Goal: Information Seeking & Learning: Check status

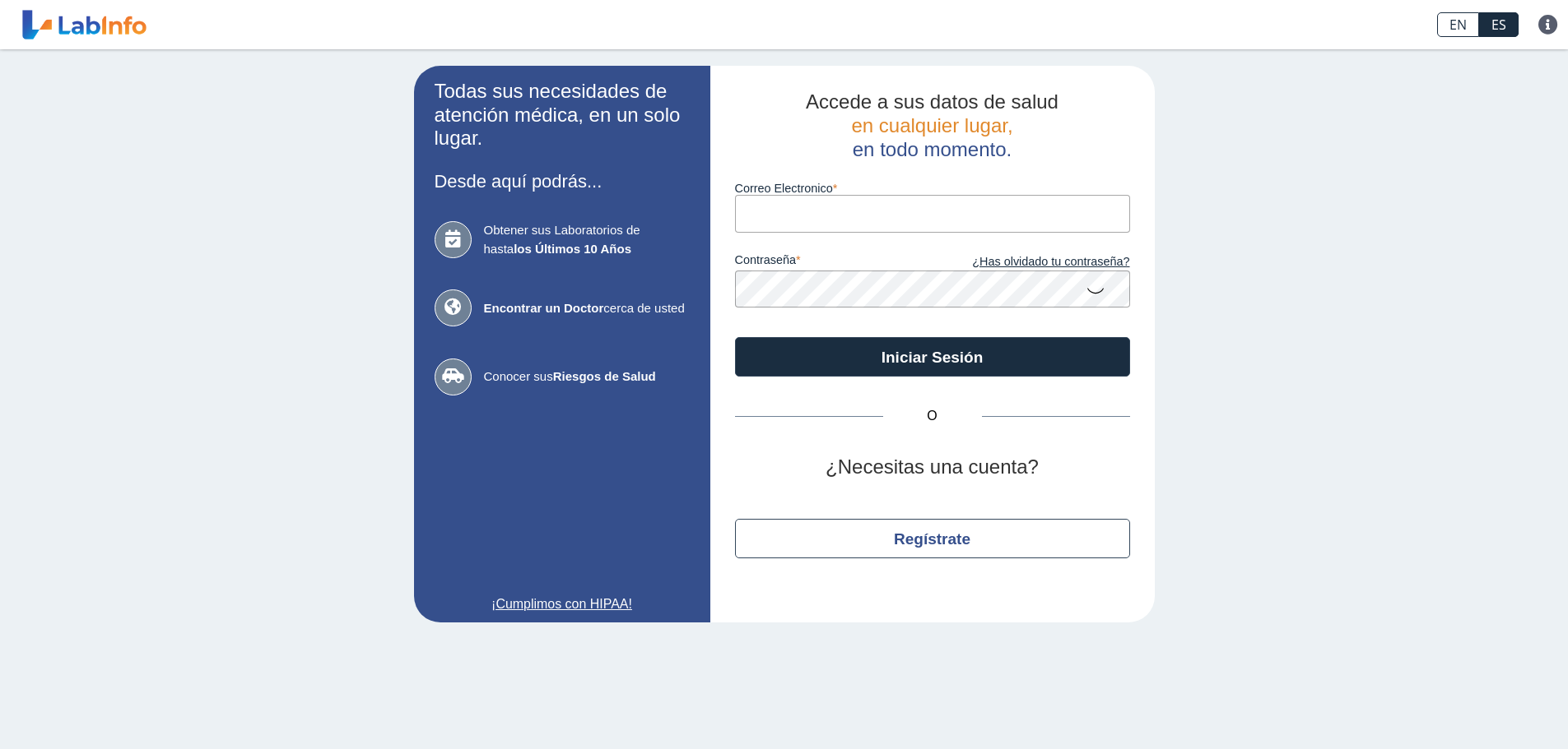
click at [900, 219] on input "Correo Electronico" at bounding box center [932, 213] width 395 height 37
type input "[EMAIL_ADDRESS][DOMAIN_NAME]"
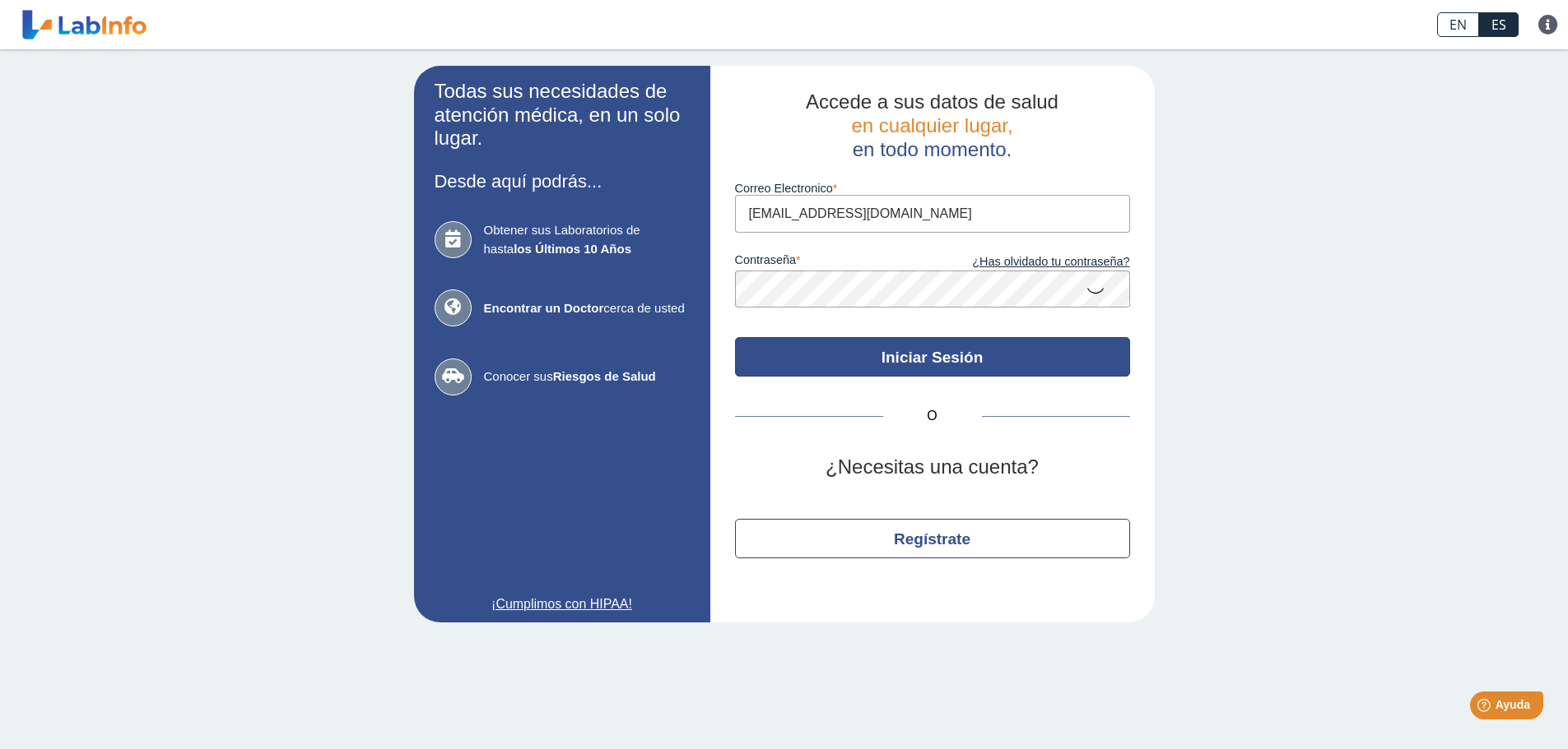
click at [947, 356] on button "Iniciar Sesión" at bounding box center [932, 357] width 395 height 40
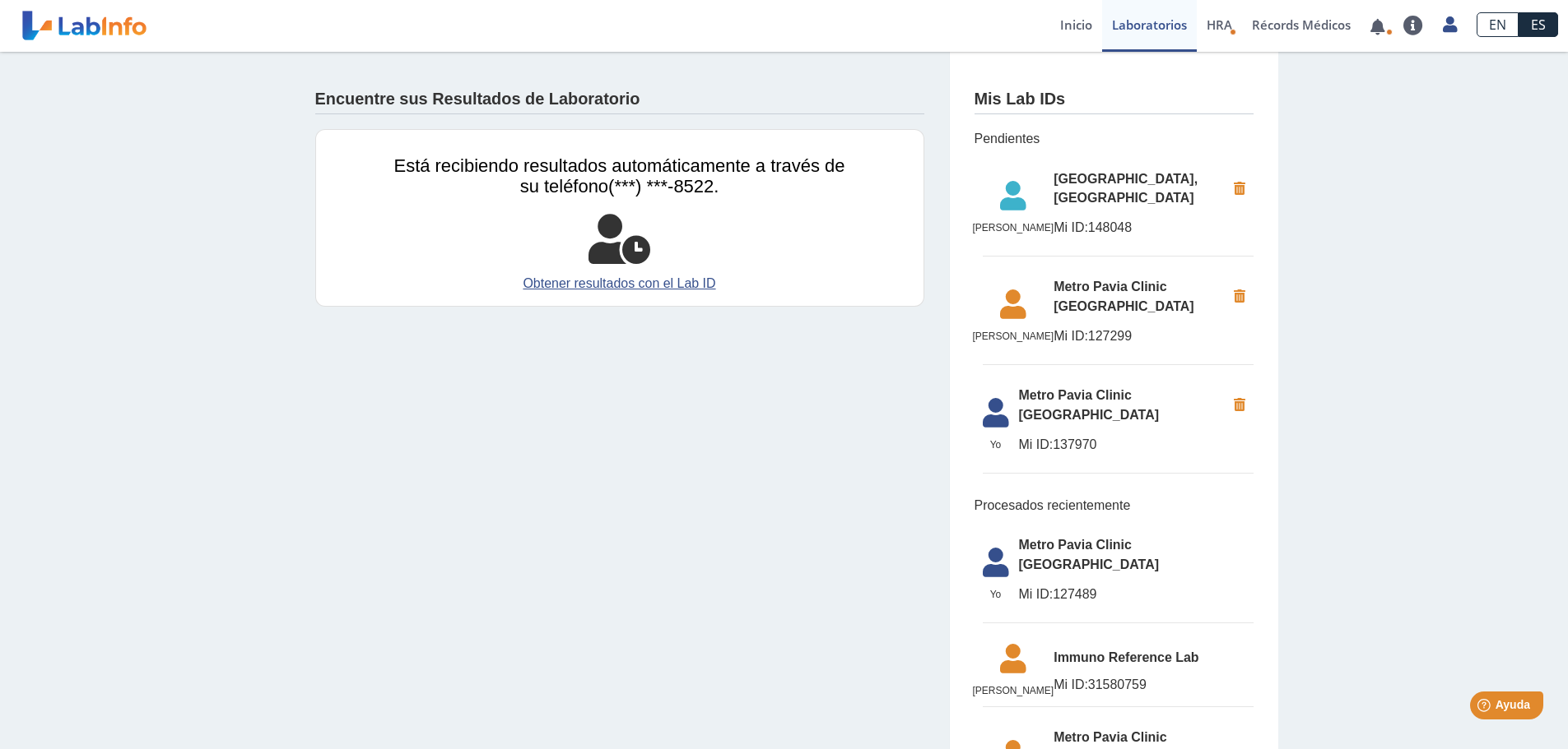
click at [1138, 535] on span "Metro Pavia Clinic [GEOGRAPHIC_DATA]" at bounding box center [1136, 555] width 234 height 40
click at [982, 548] on icon at bounding box center [996, 568] width 46 height 40
click at [988, 422] on icon at bounding box center [996, 418] width 46 height 40
click at [1068, 395] on span "Metro Pavia Clinic [GEOGRAPHIC_DATA]" at bounding box center [1122, 406] width 206 height 40
click at [1072, 28] on link "Inicio" at bounding box center [1075, 26] width 52 height 52
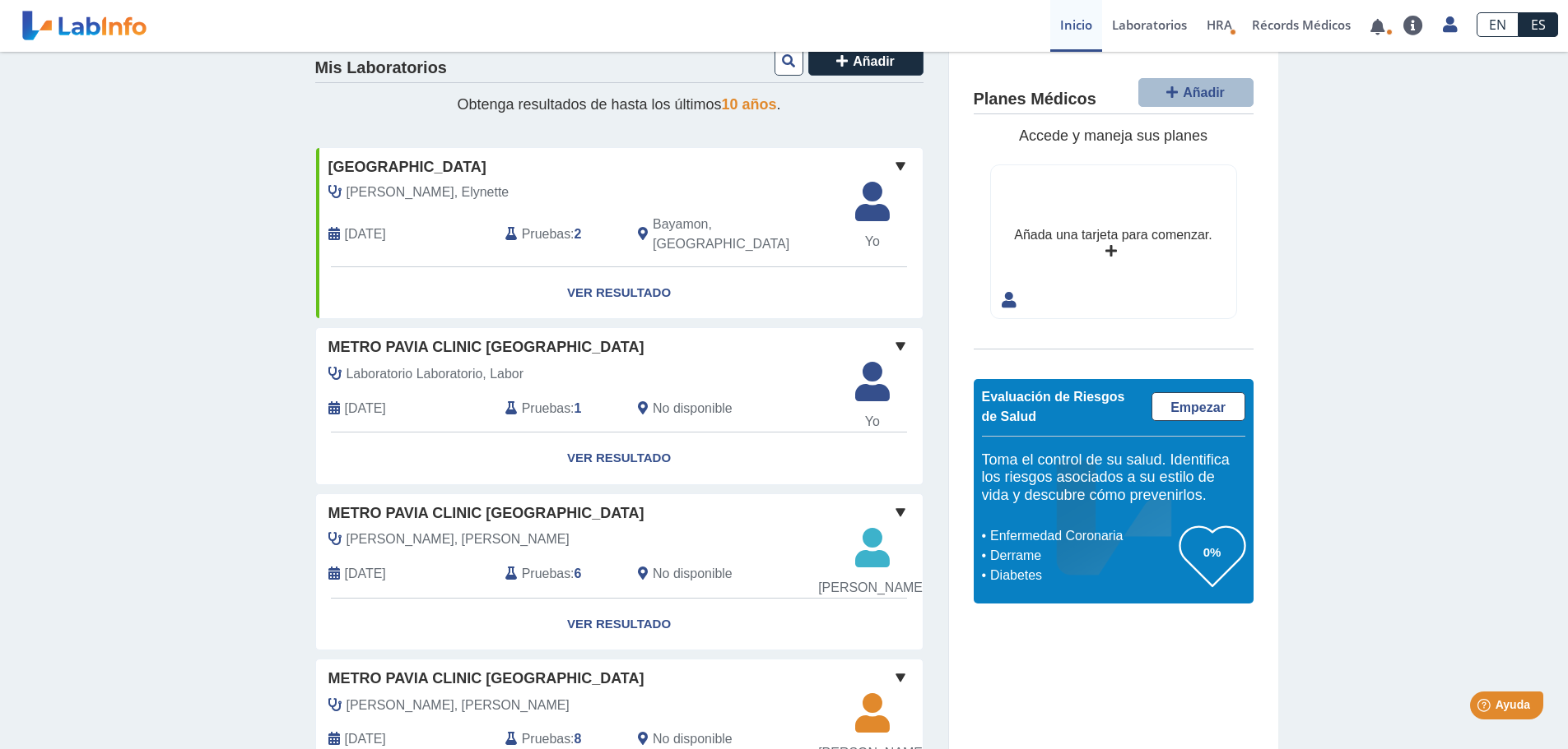
scroll to position [20, 0]
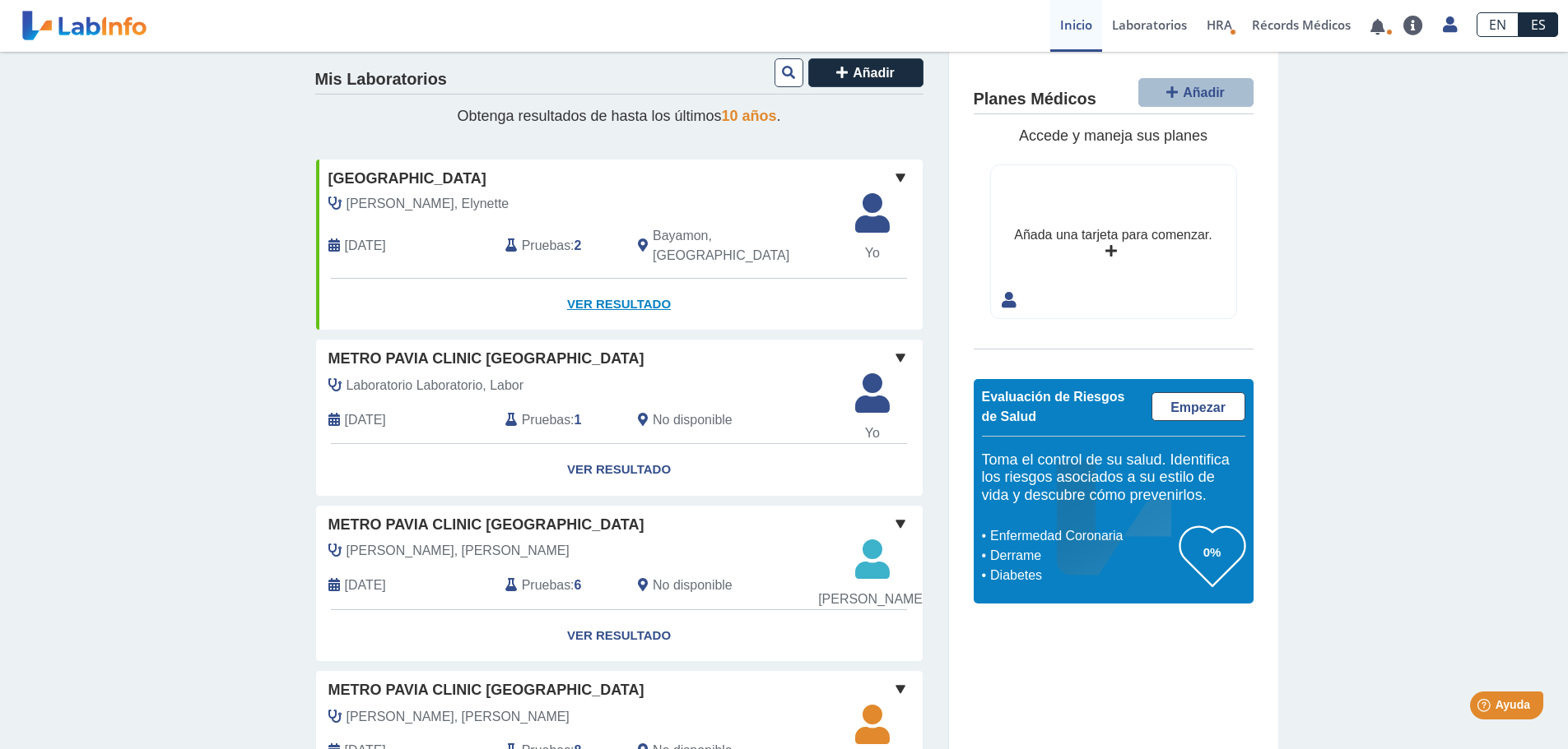
click at [616, 294] on link "Ver Resultado" at bounding box center [619, 304] width 607 height 52
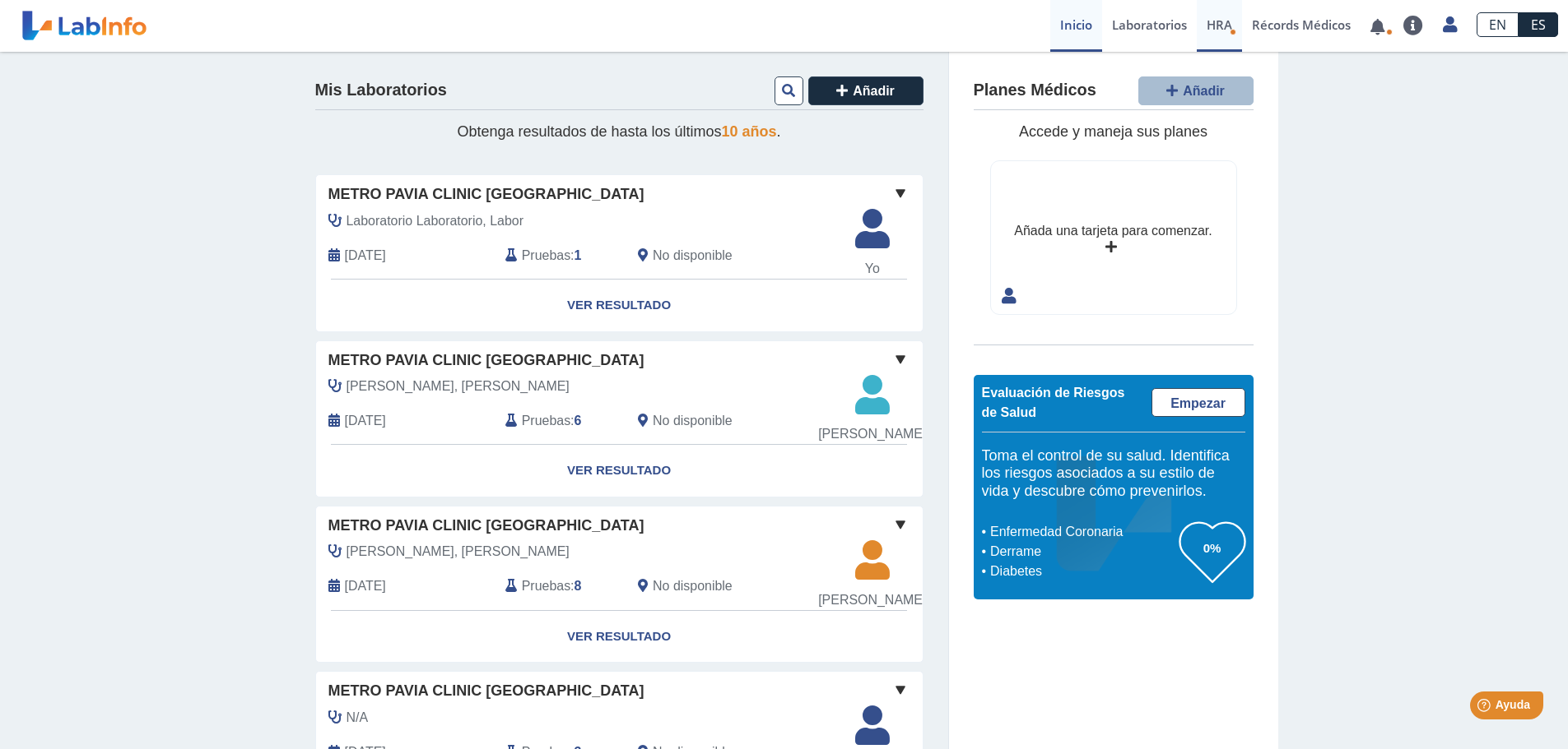
click at [1228, 24] on span "HRA" at bounding box center [1219, 25] width 26 height 16
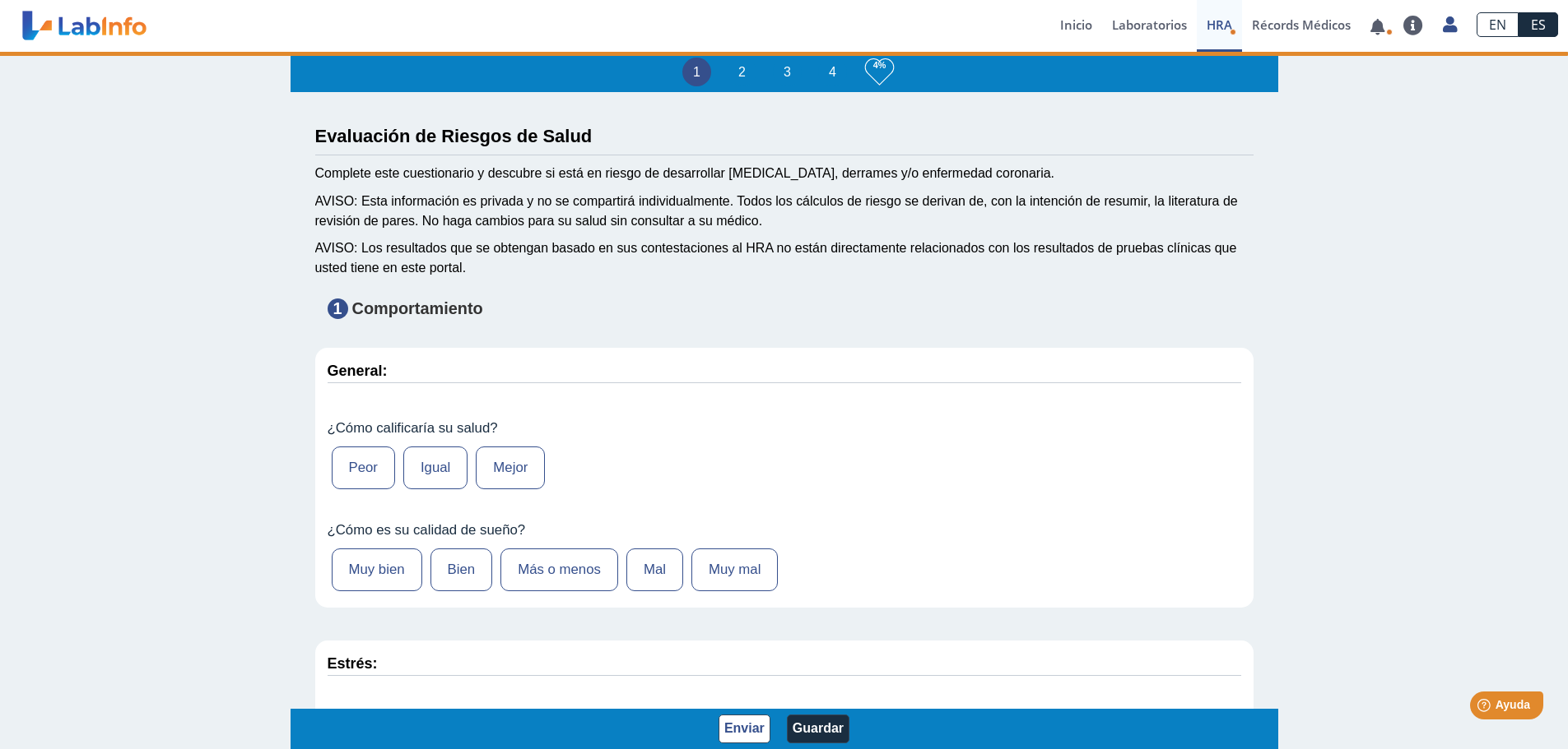
type input "[PERSON_NAME]"
type input "[DATE]"
select select
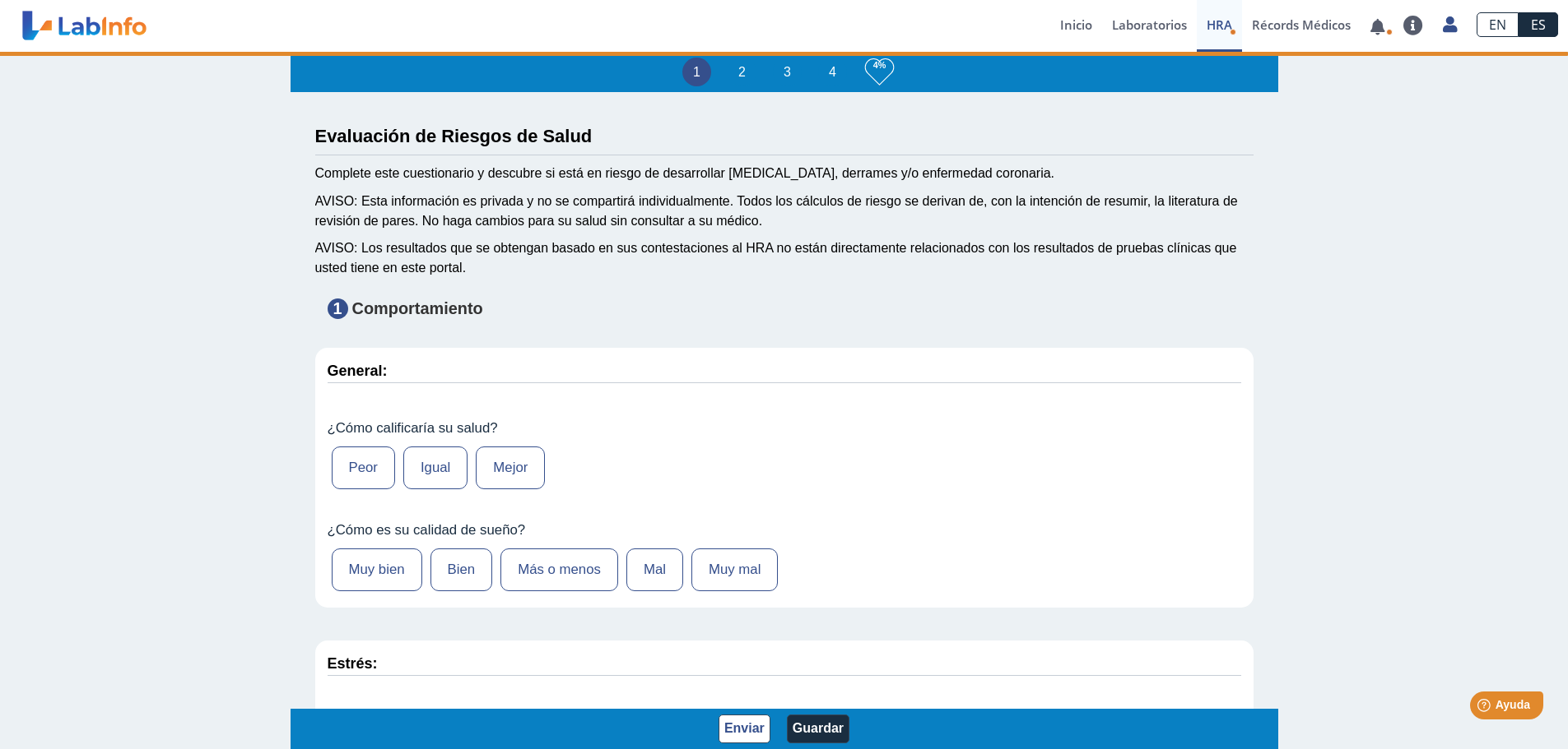
select select
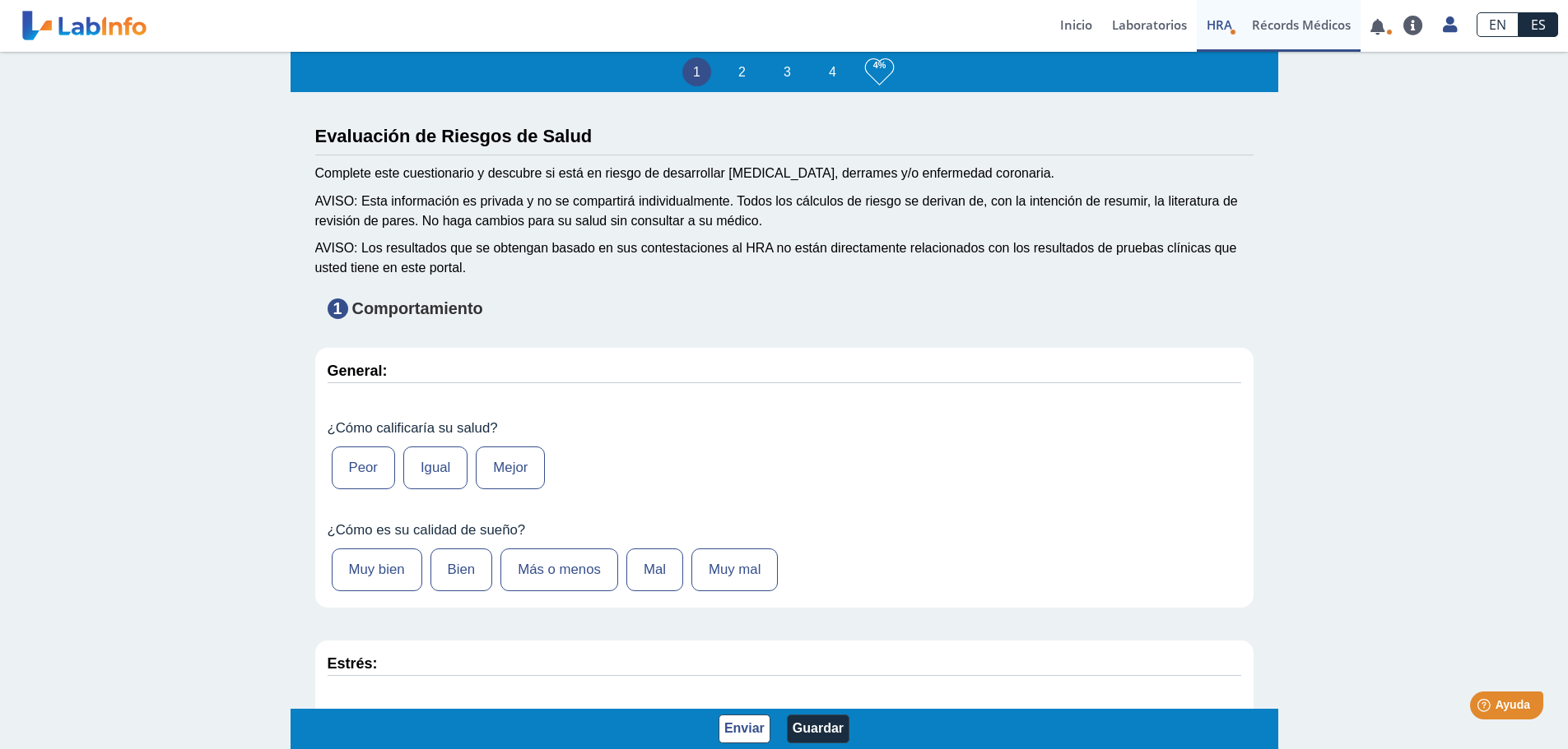
click at [1308, 31] on link "Récords Médicos" at bounding box center [1301, 26] width 119 height 52
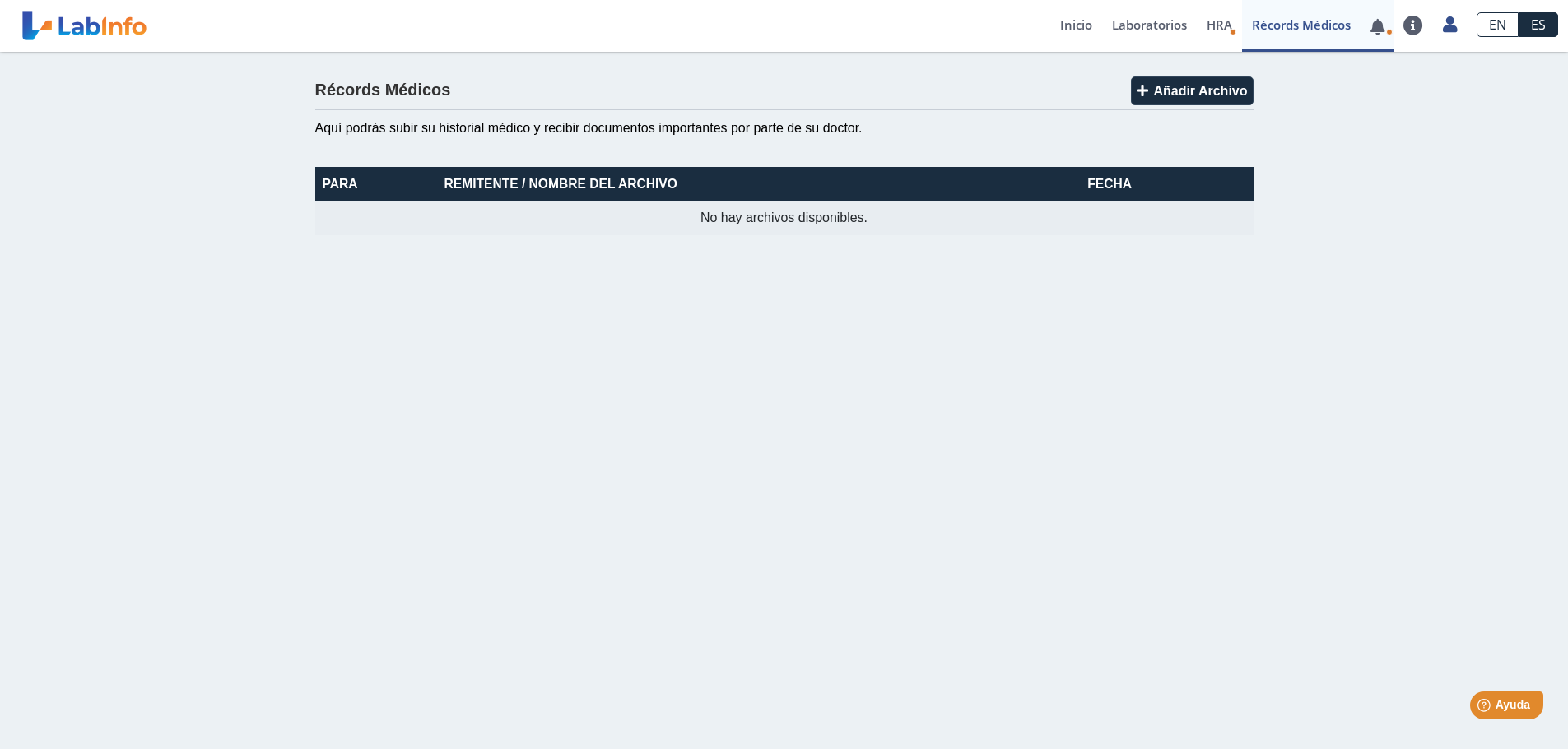
click at [1382, 30] on link at bounding box center [1377, 26] width 34 height 12
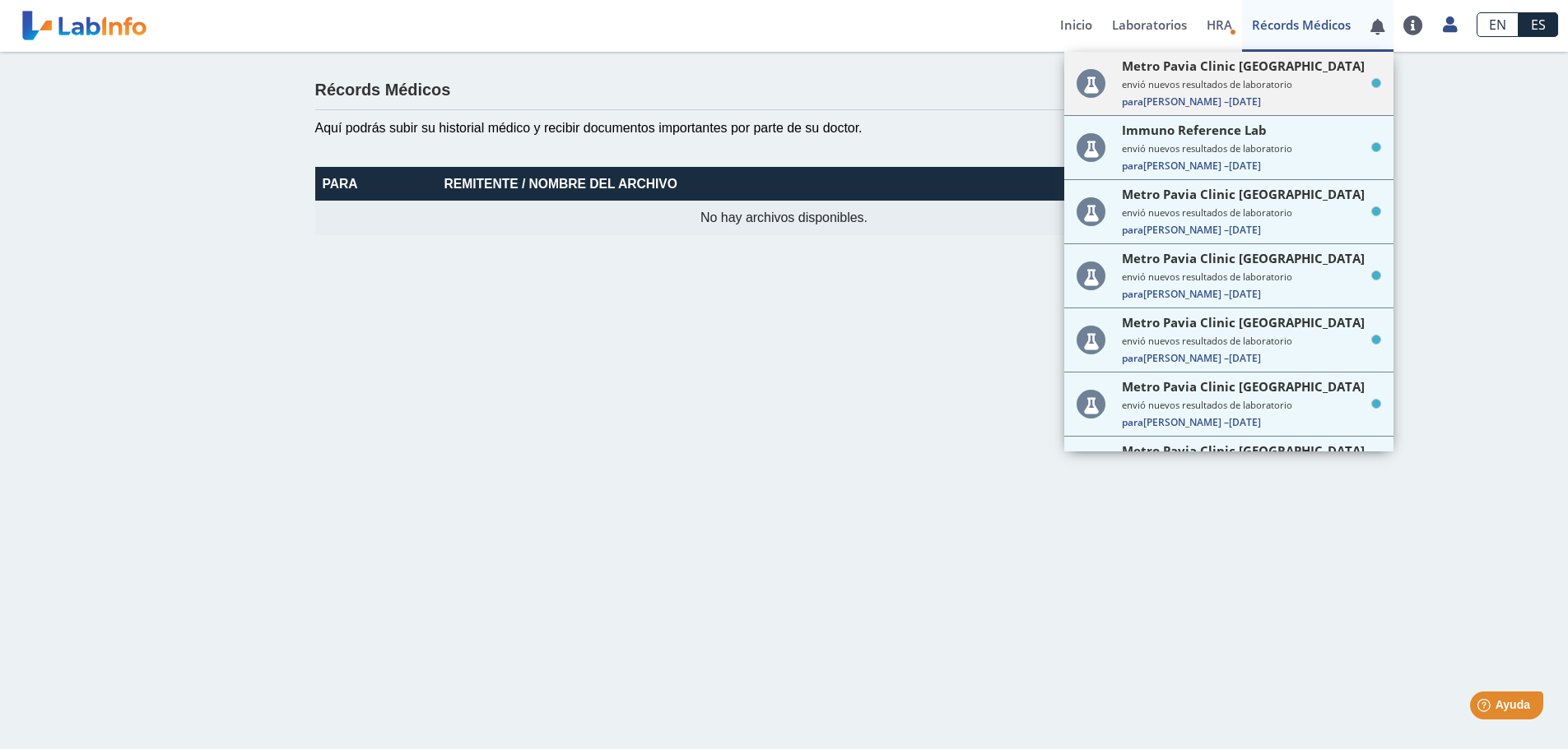
click at [1259, 101] on span "Para [PERSON_NAME] – [DATE]" at bounding box center [1251, 101] width 259 height 14
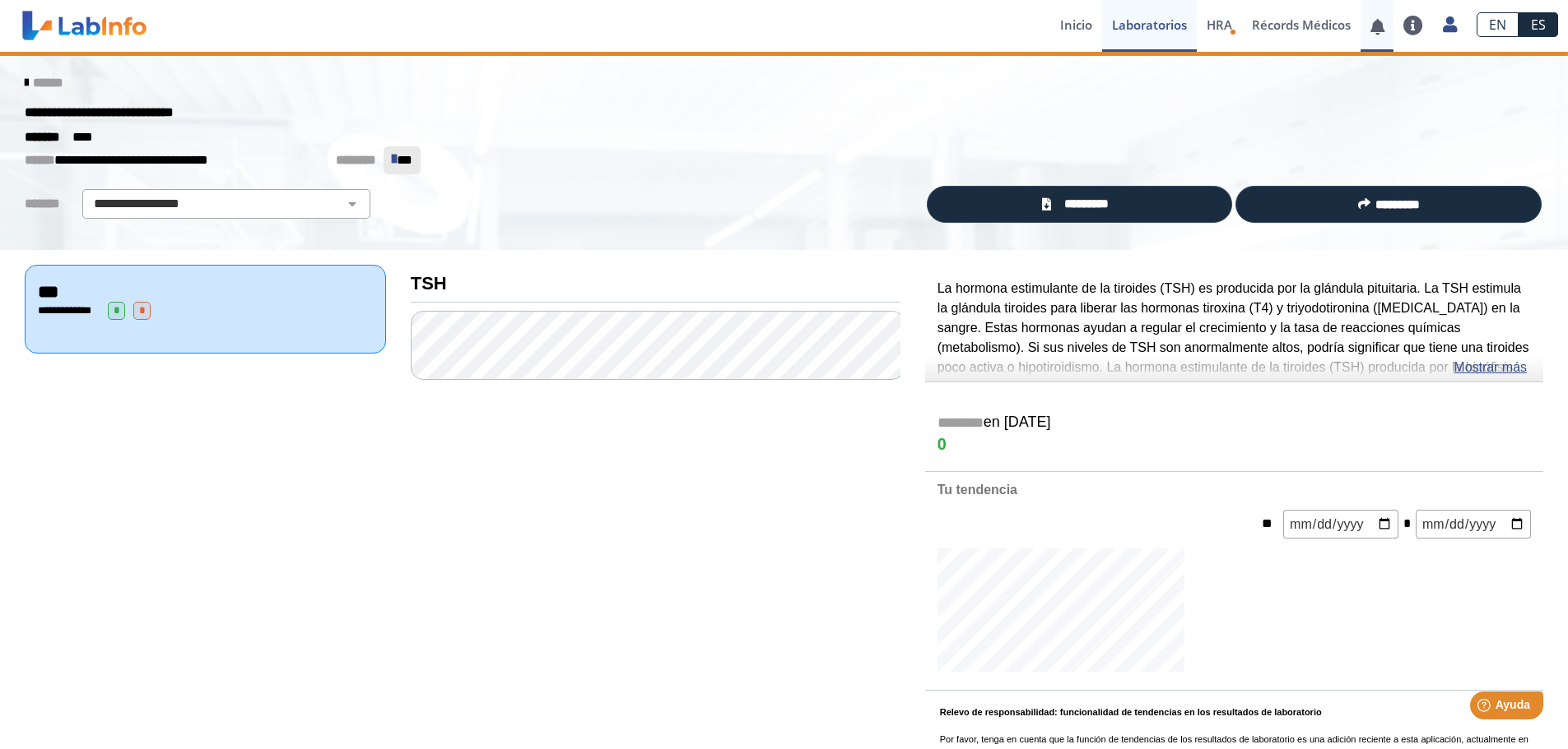
click at [1383, 26] on link at bounding box center [1377, 26] width 34 height 12
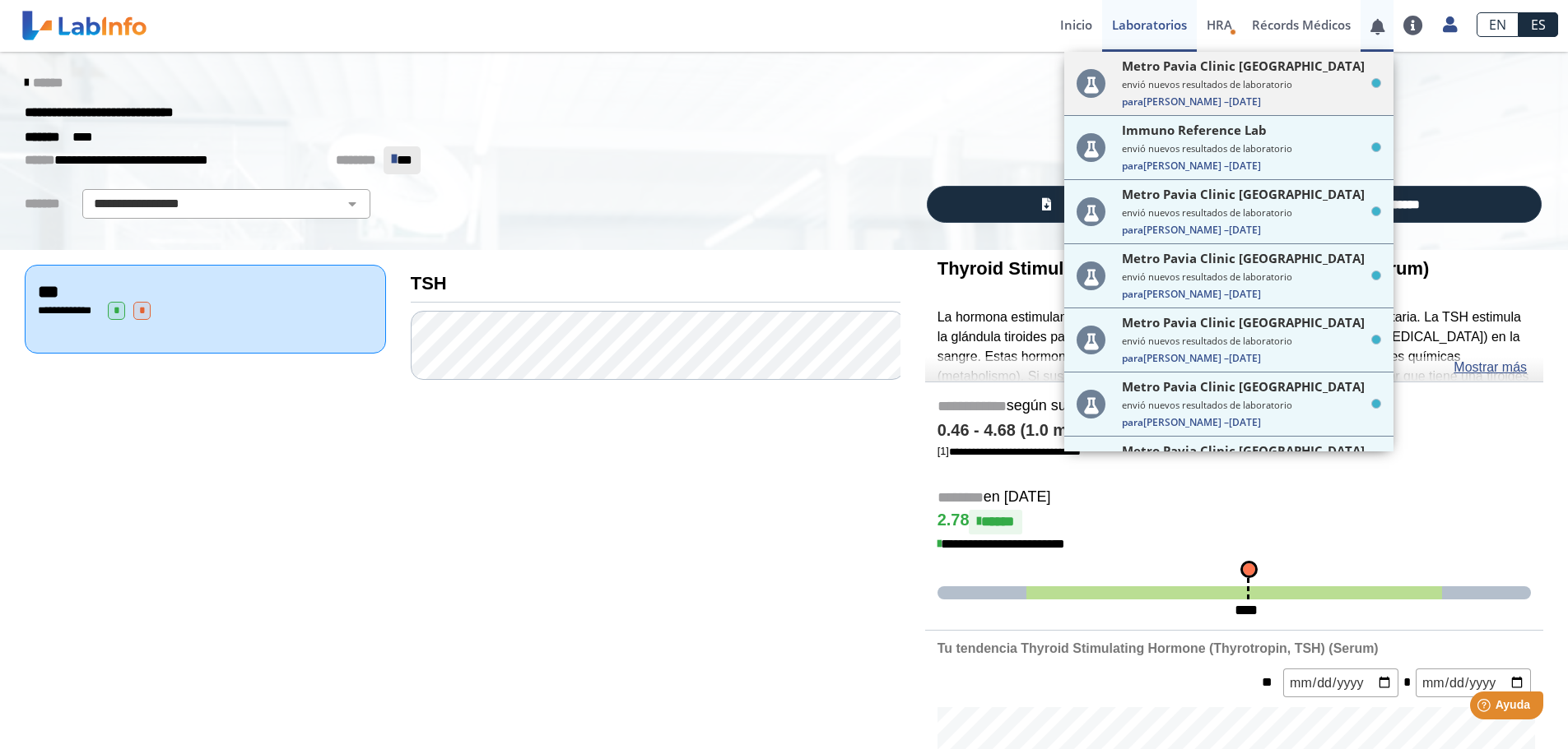
click at [1314, 101] on span "Para [PERSON_NAME] – [DATE]" at bounding box center [1251, 101] width 259 height 14
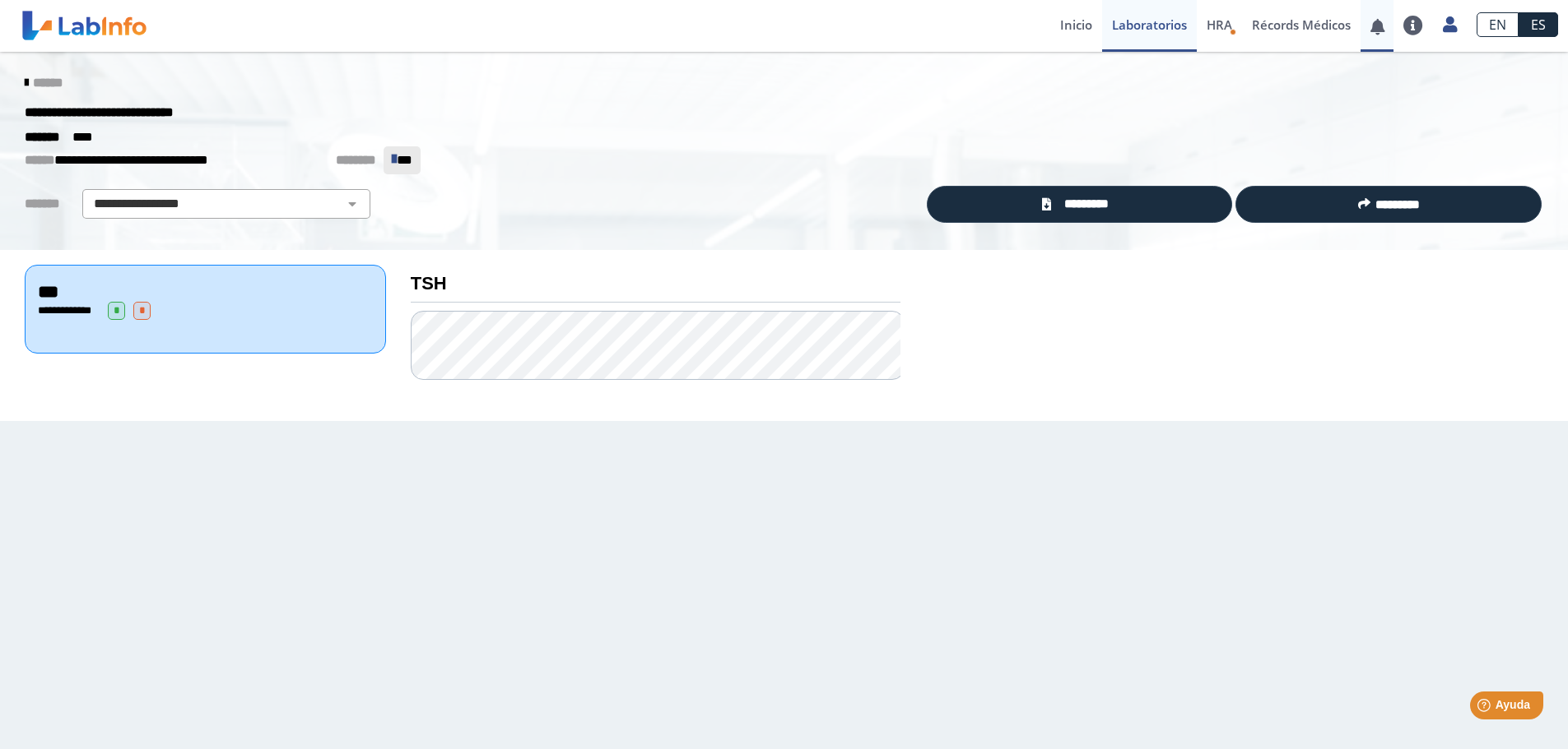
click at [1381, 25] on link at bounding box center [1377, 26] width 34 height 12
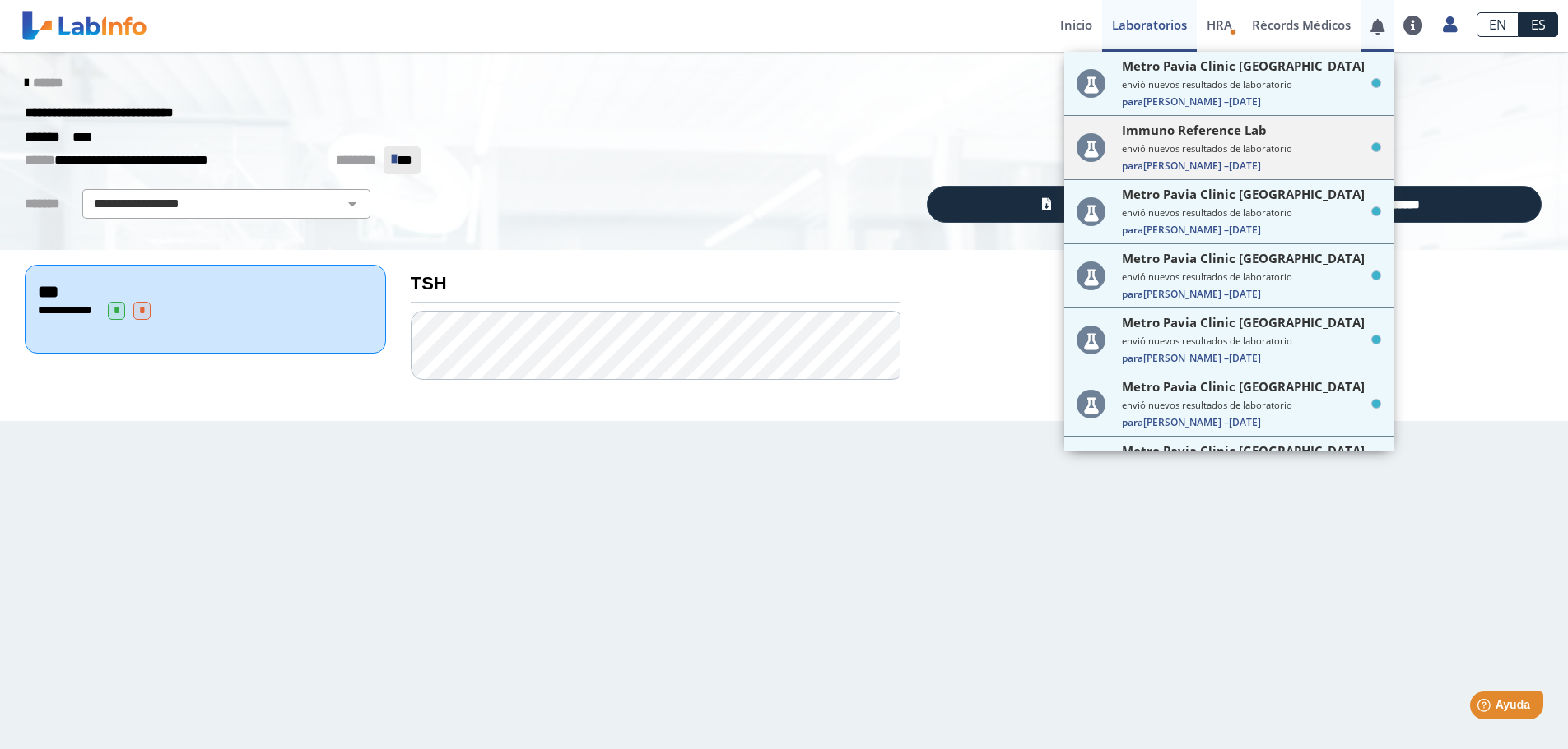
click at [1295, 144] on small "envió nuevos resultados de laboratorio" at bounding box center [1251, 148] width 259 height 12
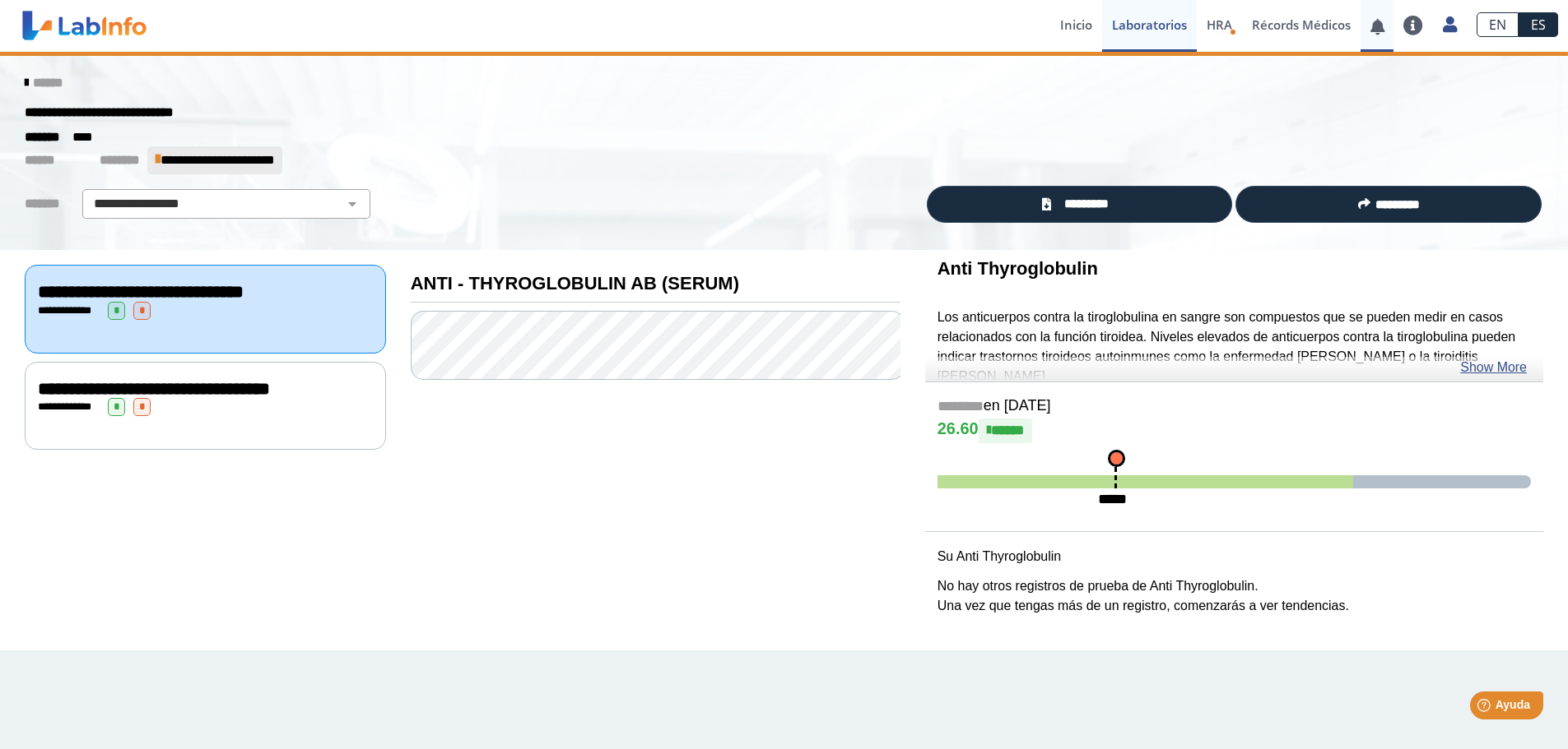
click at [1374, 30] on link at bounding box center [1377, 26] width 34 height 12
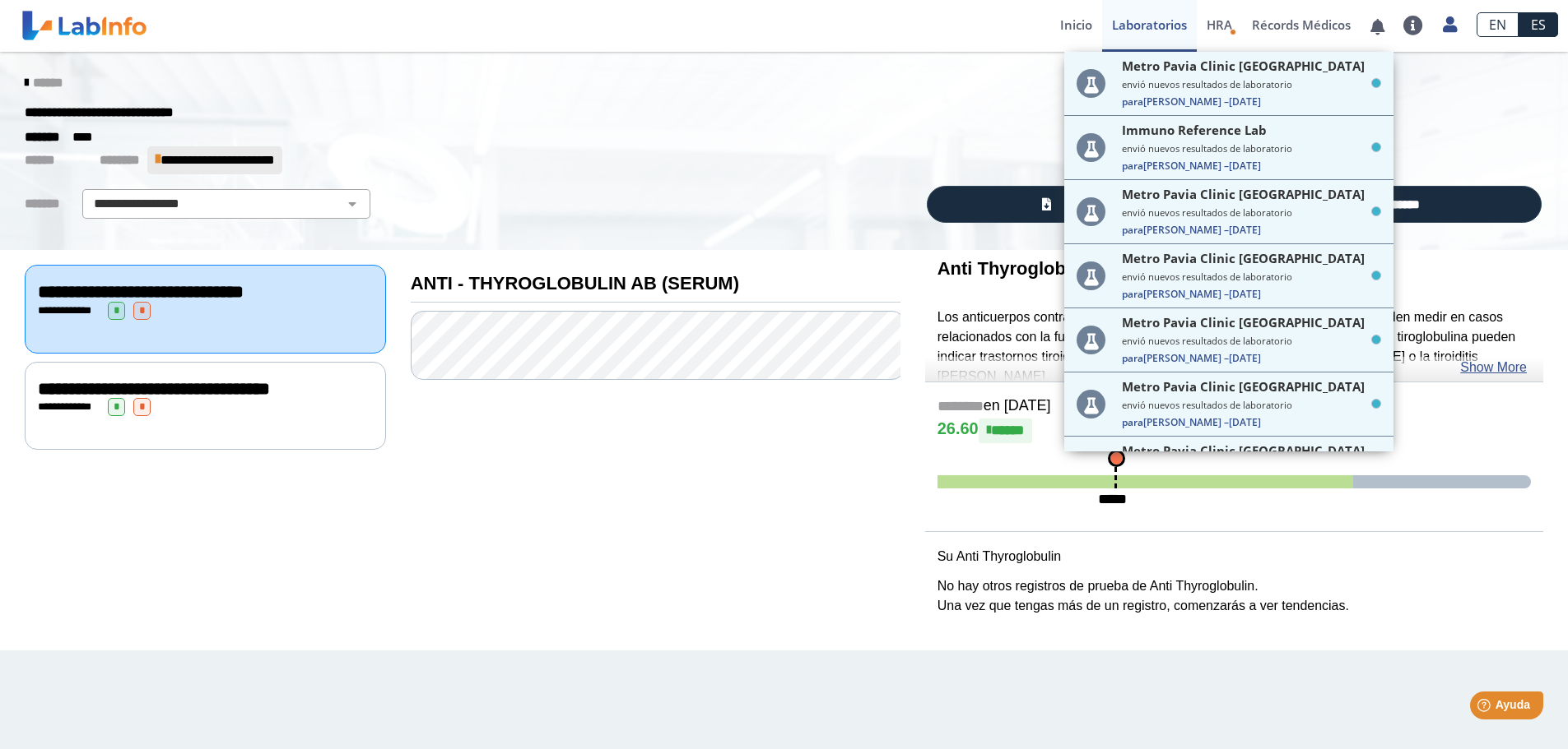
click at [1468, 119] on div "**********" at bounding box center [784, 113] width 1543 height 30
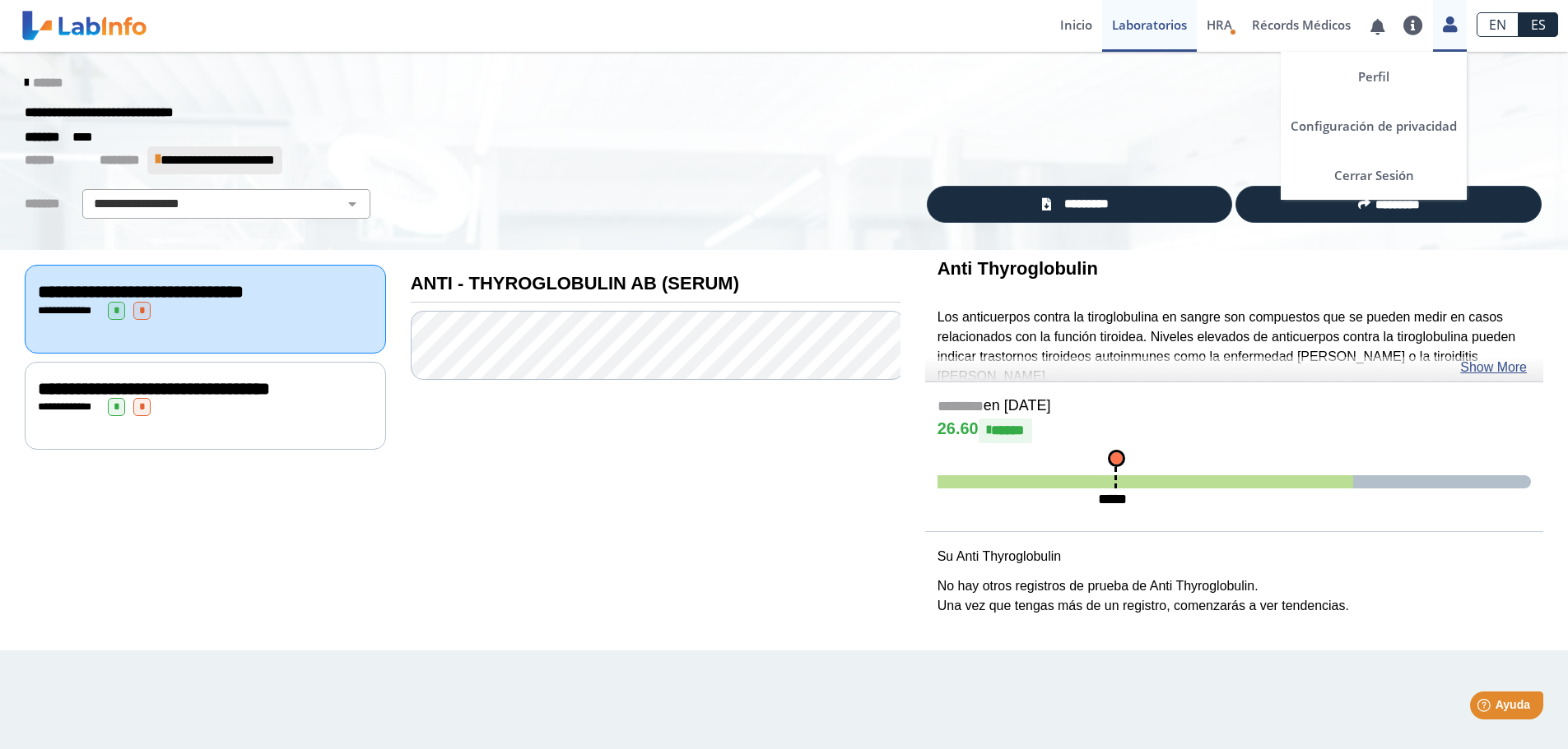
click at [1452, 23] on icon at bounding box center [1449, 24] width 14 height 12
click at [1380, 26] on link at bounding box center [1377, 26] width 34 height 12
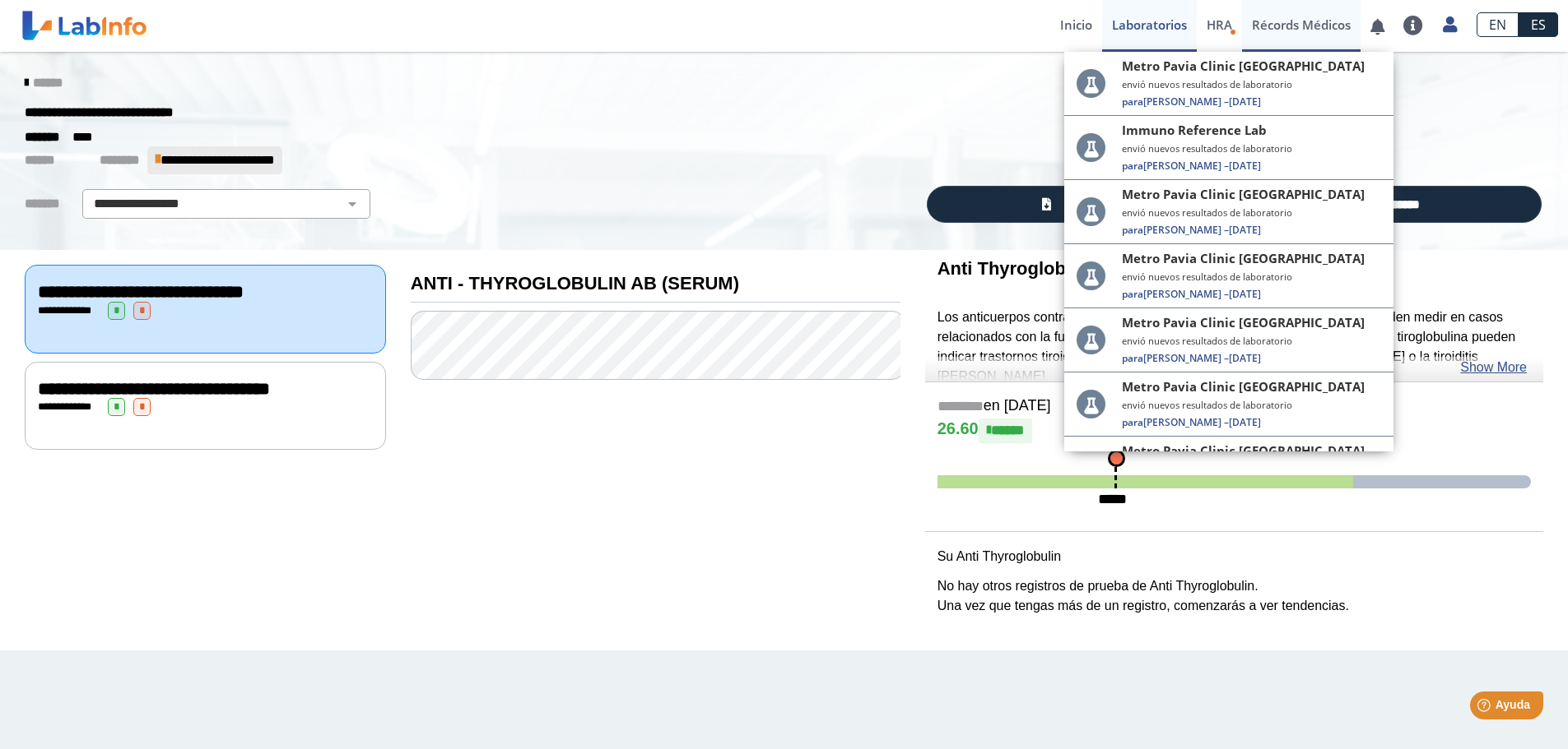
click at [1253, 20] on link "Récords Médicos" at bounding box center [1301, 26] width 119 height 52
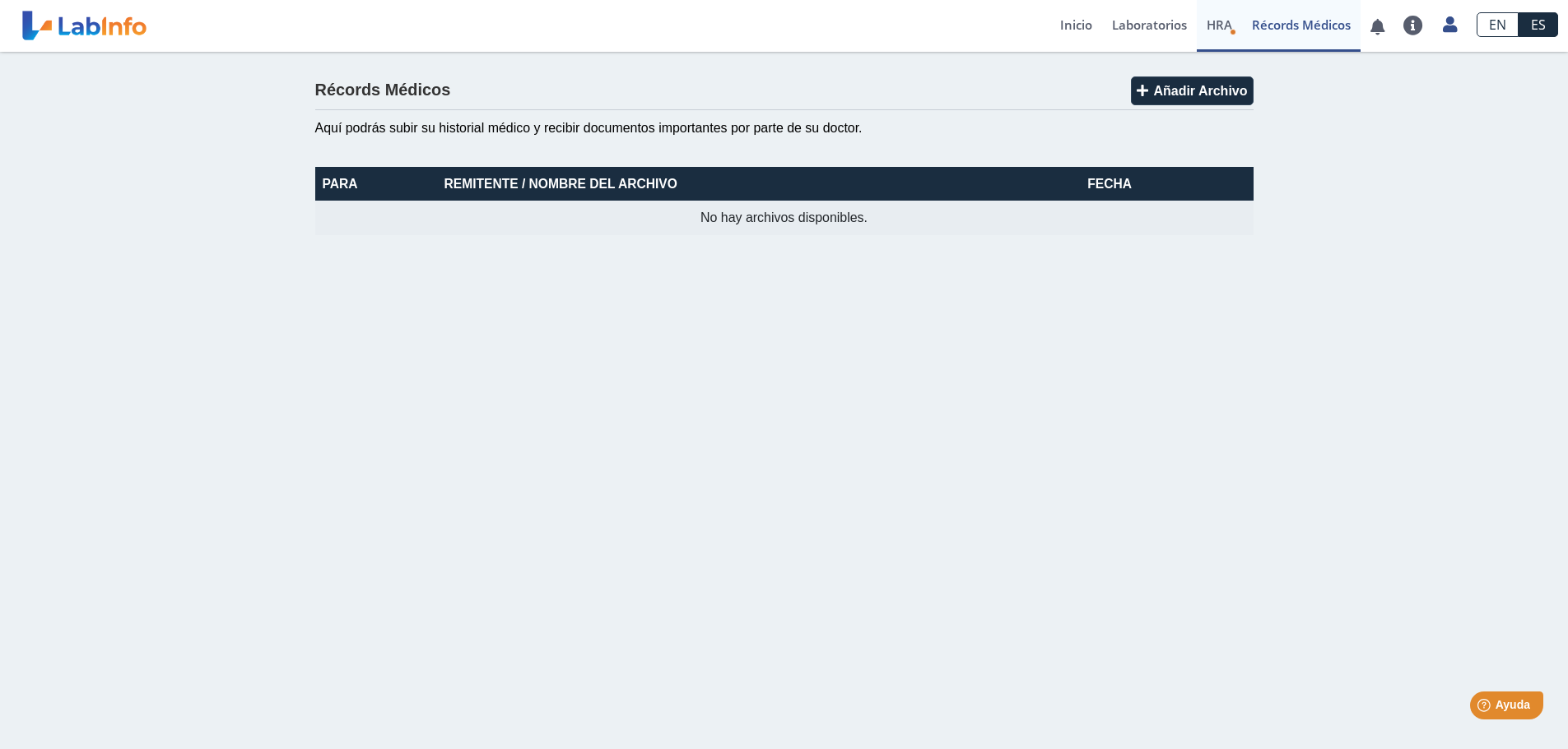
click at [1217, 23] on span "HRA" at bounding box center [1219, 25] width 26 height 16
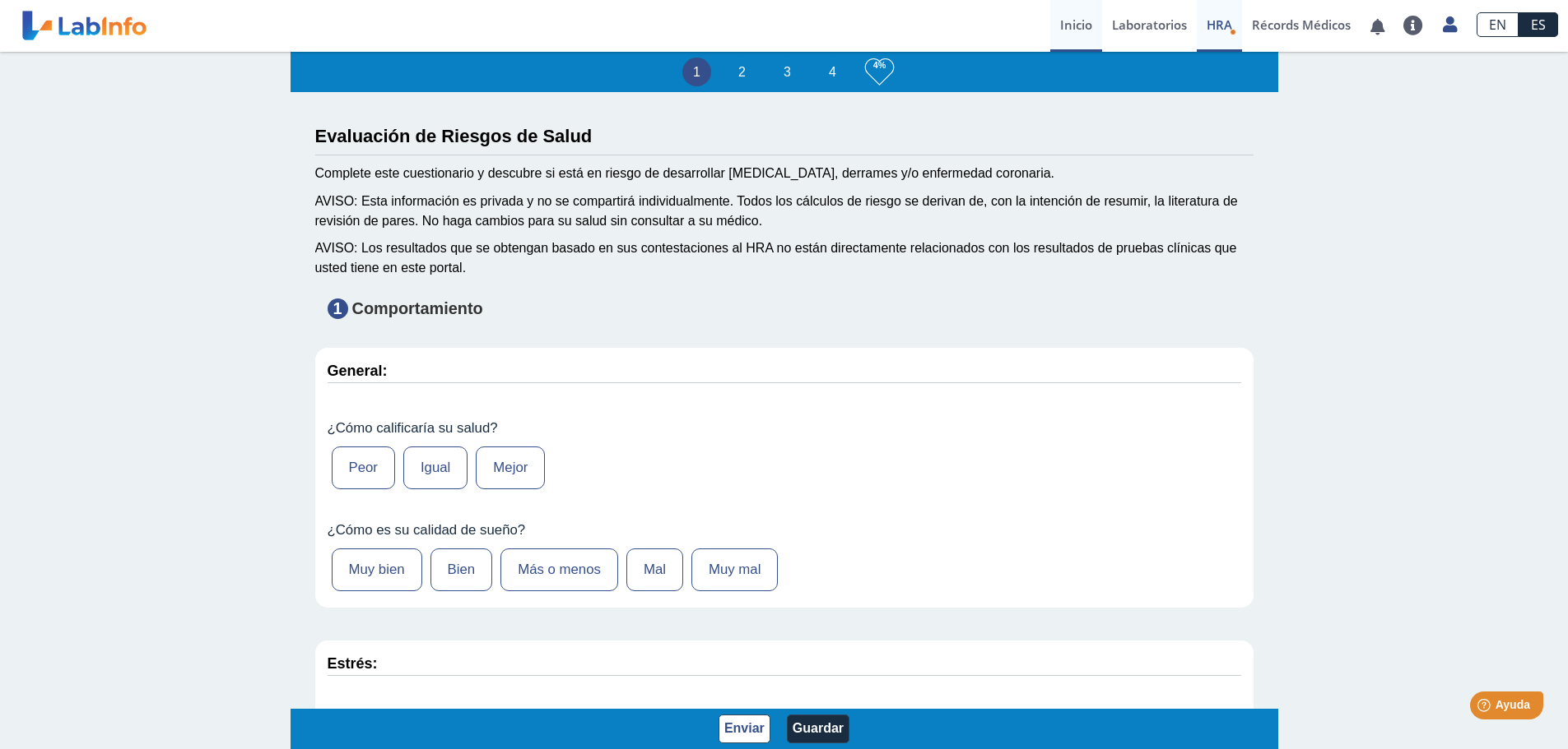
click at [1070, 27] on link "Inicio" at bounding box center [1075, 26] width 52 height 52
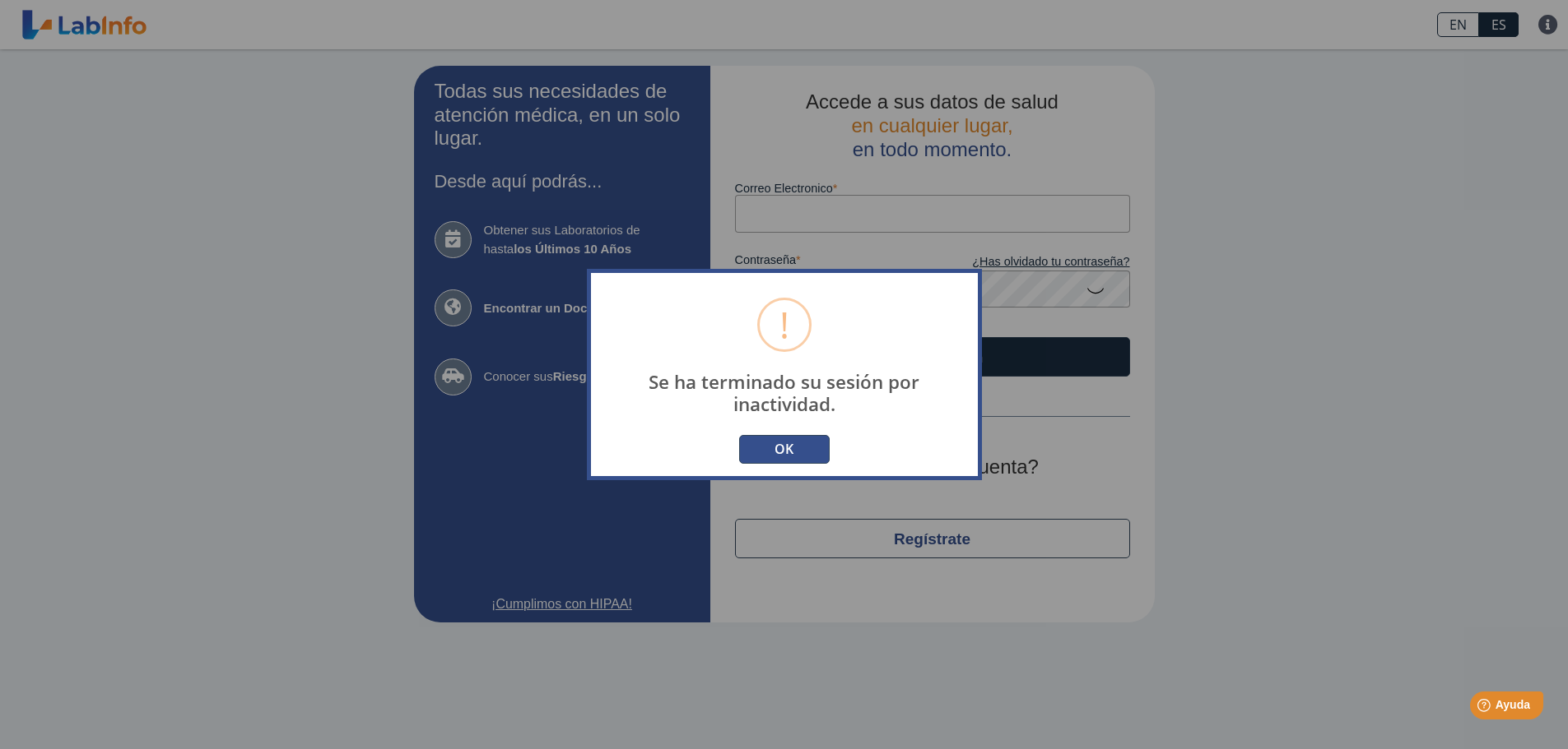
click at [769, 453] on button "OK" at bounding box center [784, 450] width 91 height 29
